Goal: Task Accomplishment & Management: Use online tool/utility

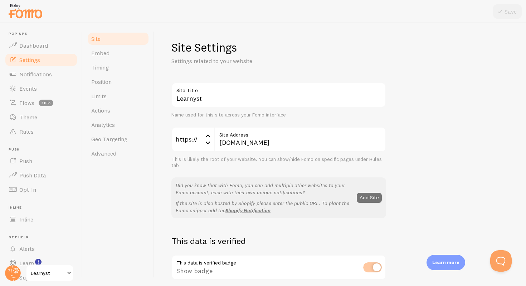
scroll to position [20, 0]
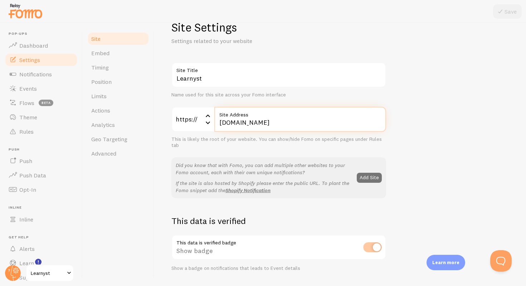
click at [277, 120] on input "[DOMAIN_NAME]" at bounding box center [300, 119] width 172 height 25
click at [271, 120] on input "[DOMAIN_NAME]" at bounding box center [300, 119] width 172 height 25
click at [356, 127] on input "[DOMAIN_NAME]" at bounding box center [300, 119] width 172 height 25
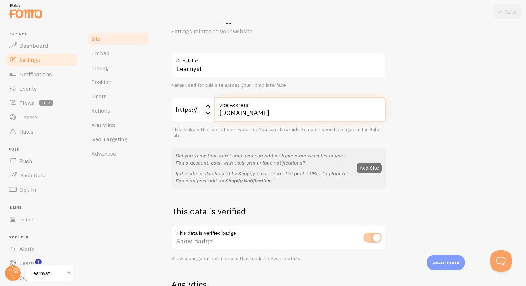
scroll to position [31, 0]
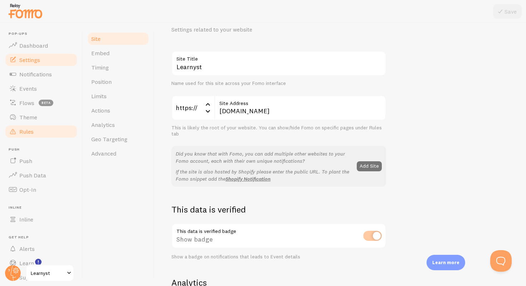
click at [42, 130] on link "Rules" at bounding box center [41, 131] width 74 height 14
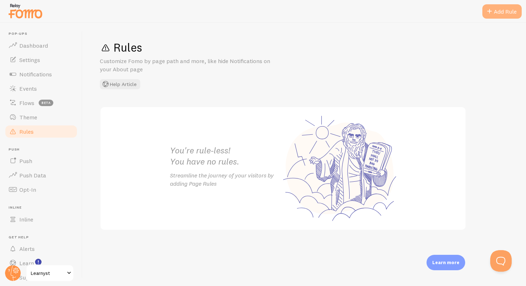
click at [490, 13] on span at bounding box center [489, 11] width 9 height 9
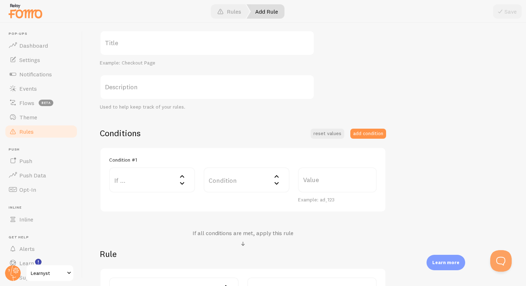
scroll to position [78, 0]
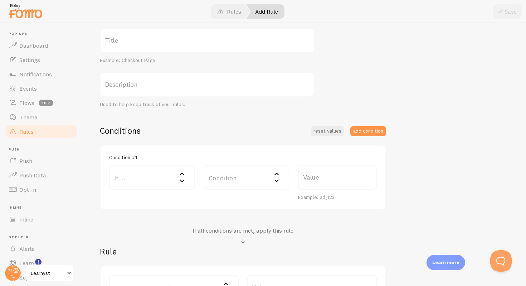
click at [152, 181] on label "If ..." at bounding box center [152, 177] width 86 height 25
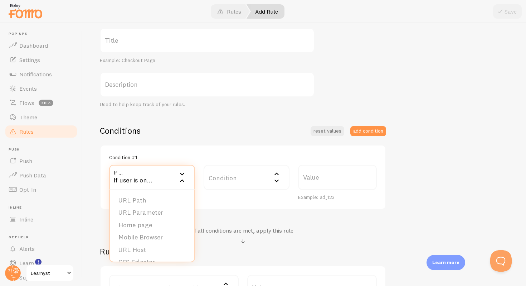
click at [252, 132] on div "Conditions reset values add condition" at bounding box center [243, 130] width 286 height 11
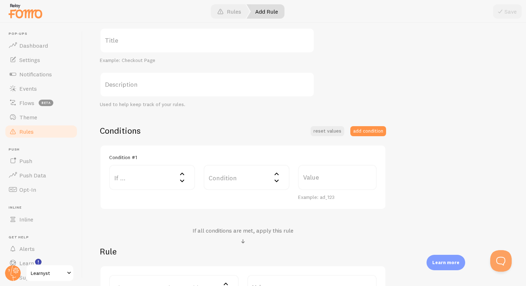
click at [242, 167] on label "Condition" at bounding box center [247, 177] width 86 height 25
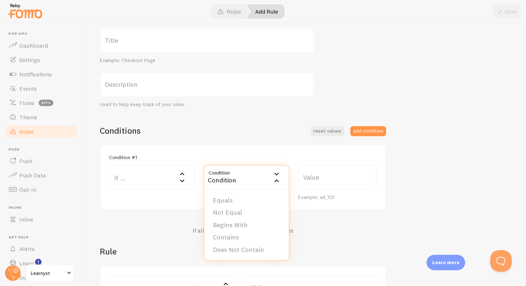
click at [291, 150] on div "Condition #1 If ... If user is on... URL Path URL Parameter Home page Mobile Br…" at bounding box center [243, 177] width 286 height 65
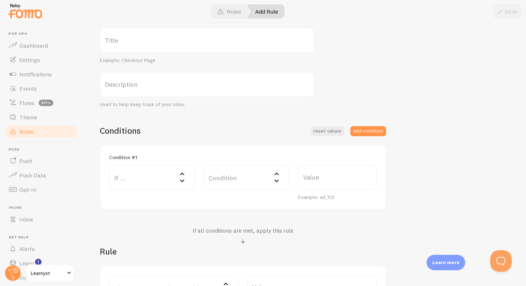
click at [320, 174] on label "Value" at bounding box center [337, 177] width 79 height 25
click at [320, 174] on input "Value" at bounding box center [337, 177] width 79 height 25
